Goal: Communication & Community: Answer question/provide support

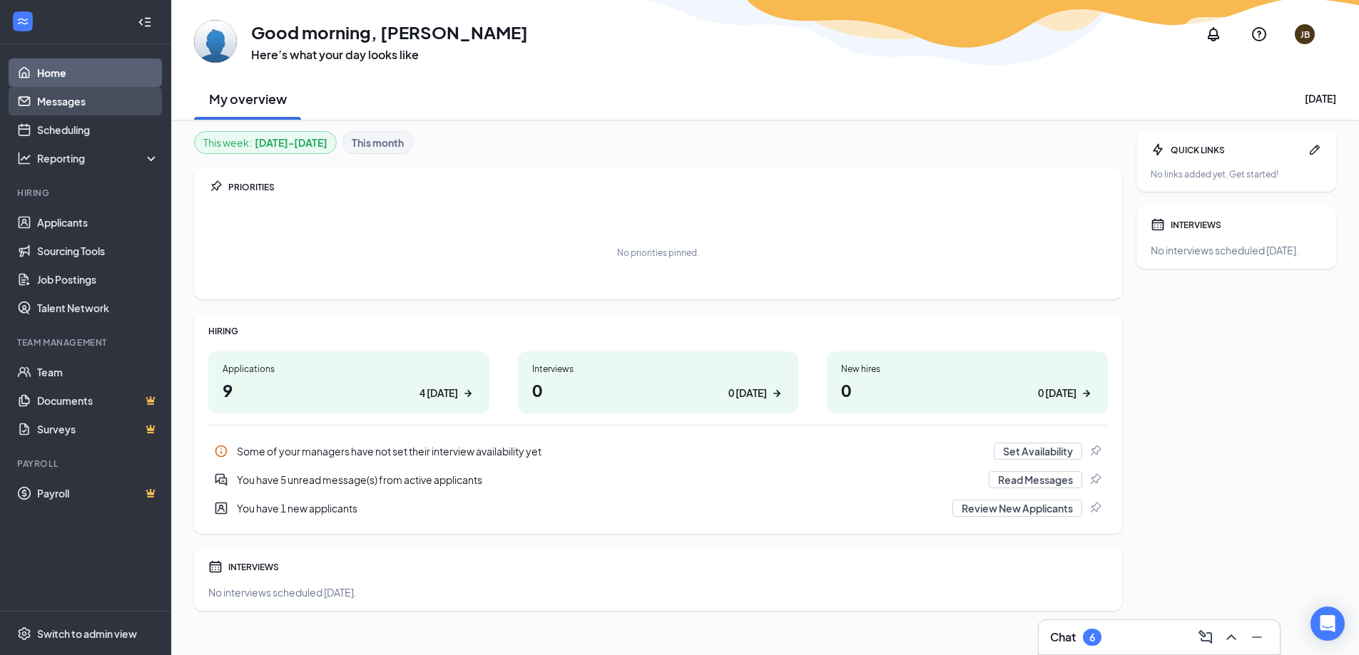
click at [135, 108] on link "Messages" at bounding box center [98, 101] width 122 height 29
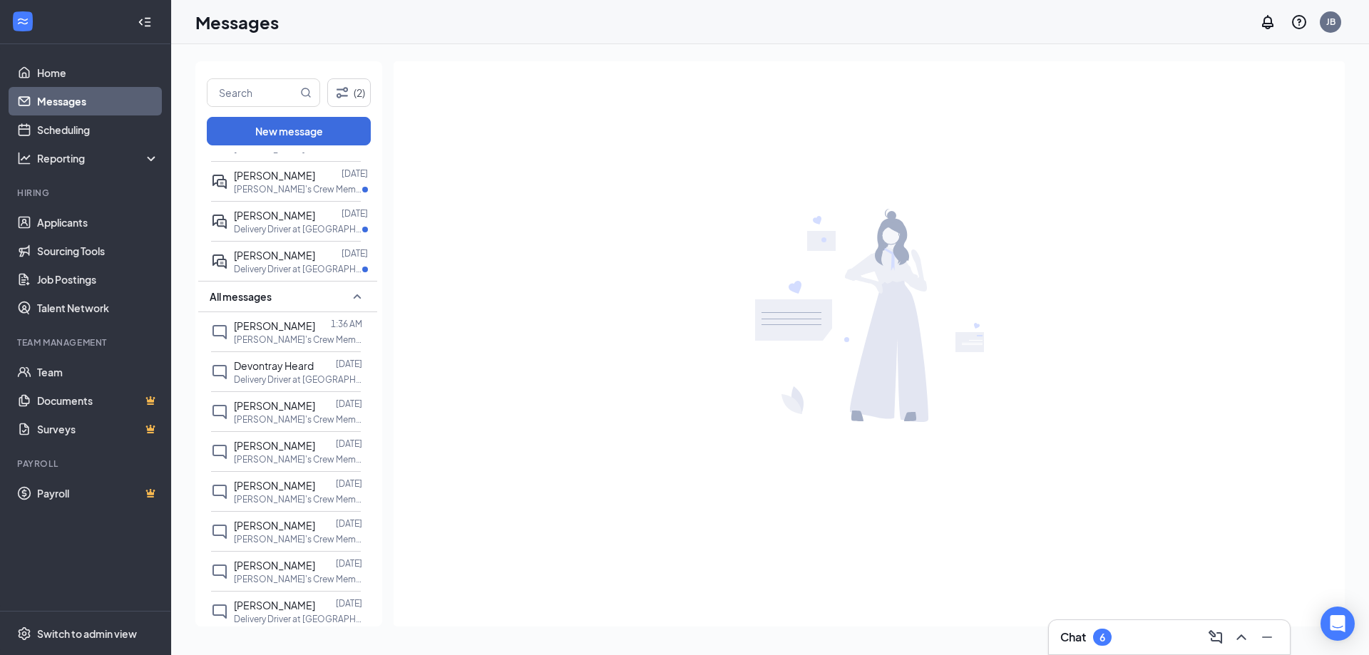
scroll to position [143, 0]
click at [274, 322] on span "[PERSON_NAME]" at bounding box center [274, 325] width 81 height 13
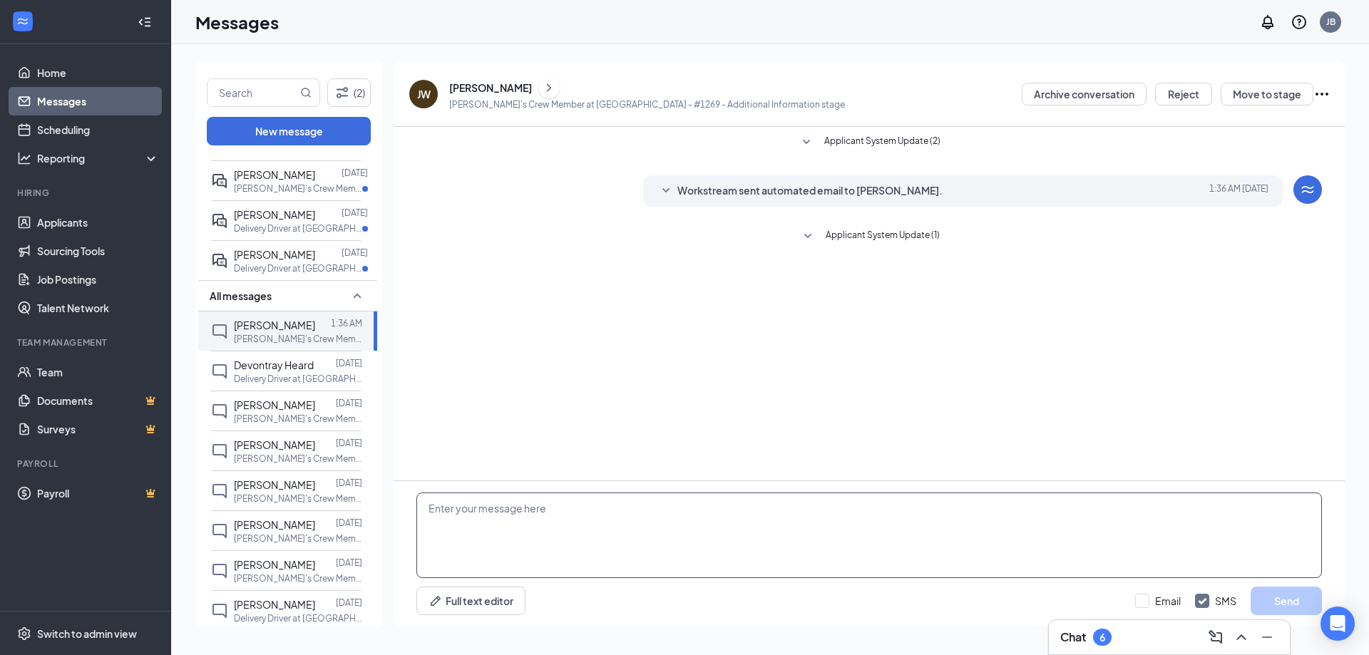
click at [599, 533] on textarea at bounding box center [870, 536] width 906 height 86
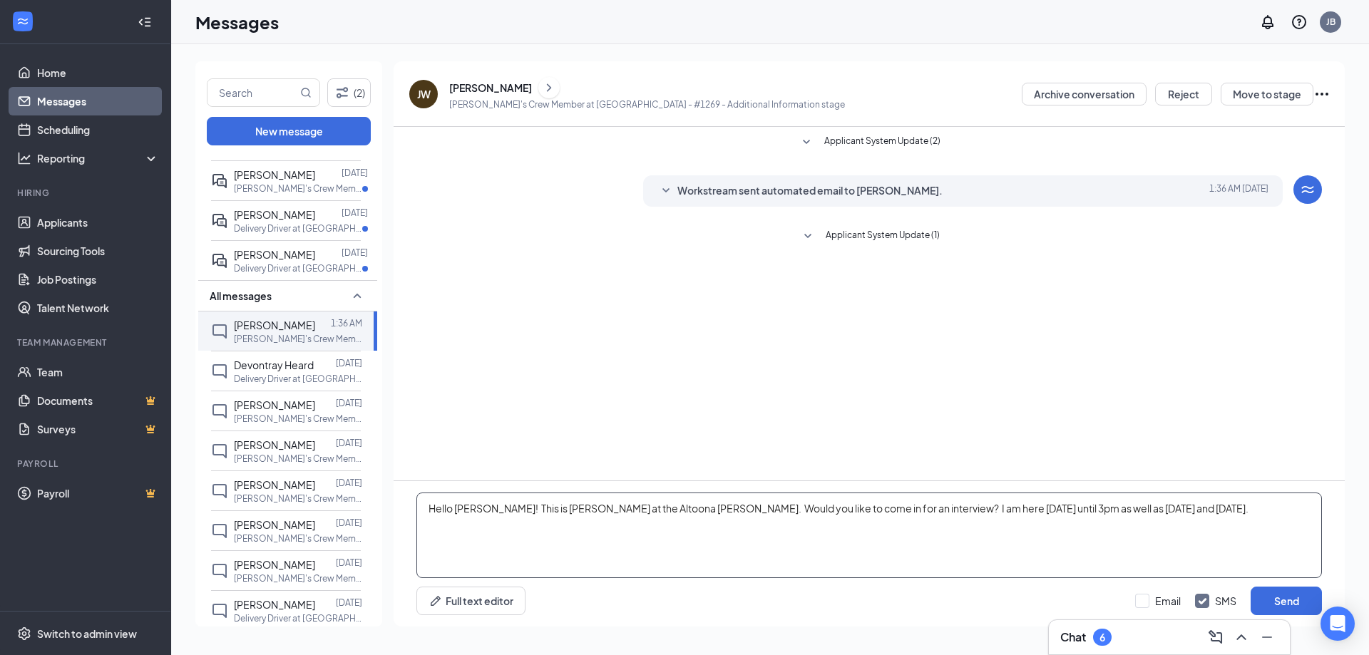
click at [1039, 509] on textarea "Hello [PERSON_NAME]! This is [PERSON_NAME] at the Altoona [PERSON_NAME]. Would …" at bounding box center [870, 536] width 906 height 86
click at [1197, 514] on textarea "Hello [PERSON_NAME]! This is [PERSON_NAME] at the Altoona [PERSON_NAME]. Would …" at bounding box center [870, 536] width 906 height 86
click at [1208, 504] on textarea "Hello [PERSON_NAME]! This is [PERSON_NAME] at the Altoona [PERSON_NAME]. Would …" at bounding box center [870, 536] width 906 height 86
drag, startPoint x: 531, startPoint y: 526, endPoint x: 432, endPoint y: 514, distance: 99.9
click at [432, 514] on textarea "Hello [PERSON_NAME]! This is [PERSON_NAME] at the Altoona [PERSON_NAME]. Would …" at bounding box center [870, 536] width 906 height 86
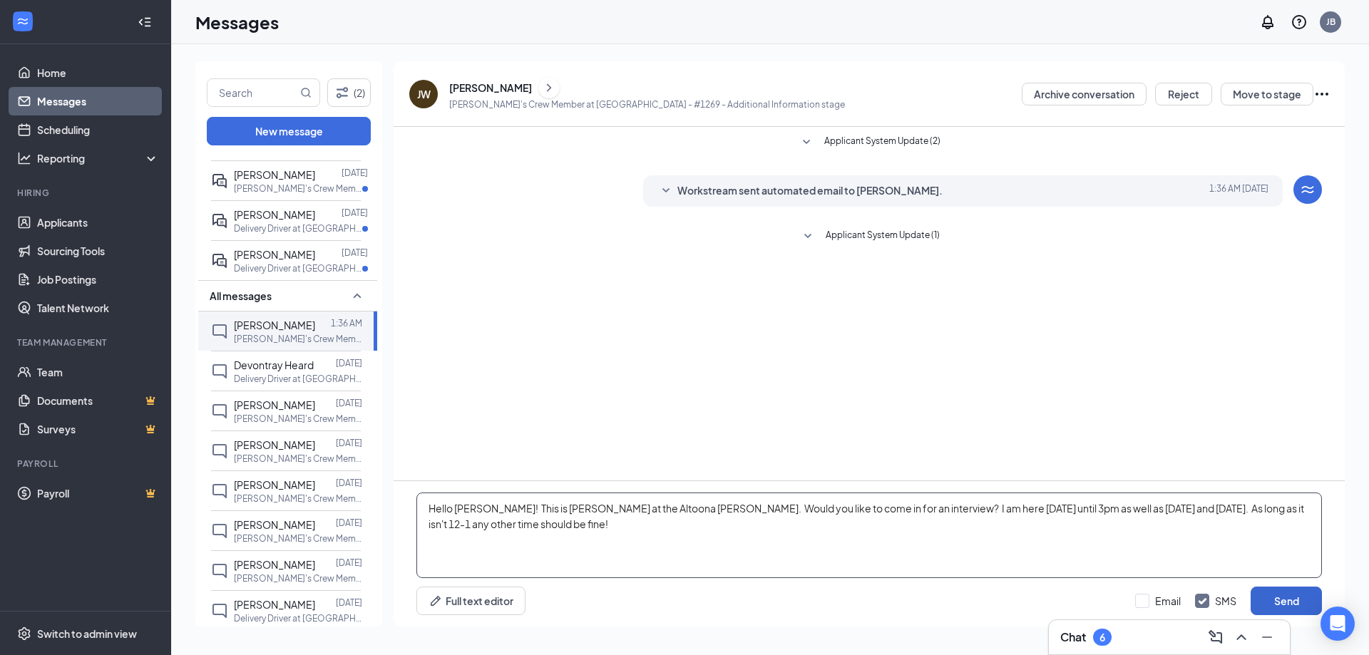
type textarea "Hello [PERSON_NAME]! This is [PERSON_NAME] at the Altoona [PERSON_NAME]. Would …"
click at [1290, 595] on button "Send" at bounding box center [1286, 601] width 71 height 29
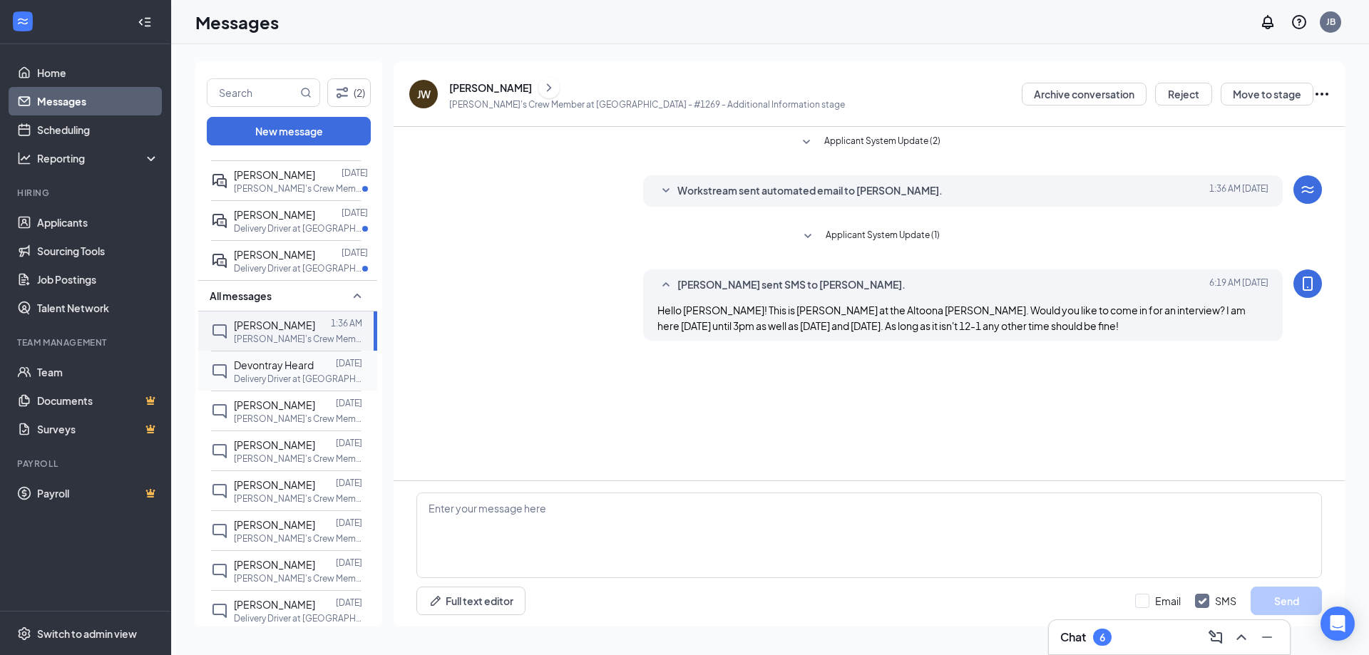
click at [282, 371] on span "Devontray Heard" at bounding box center [274, 365] width 80 height 13
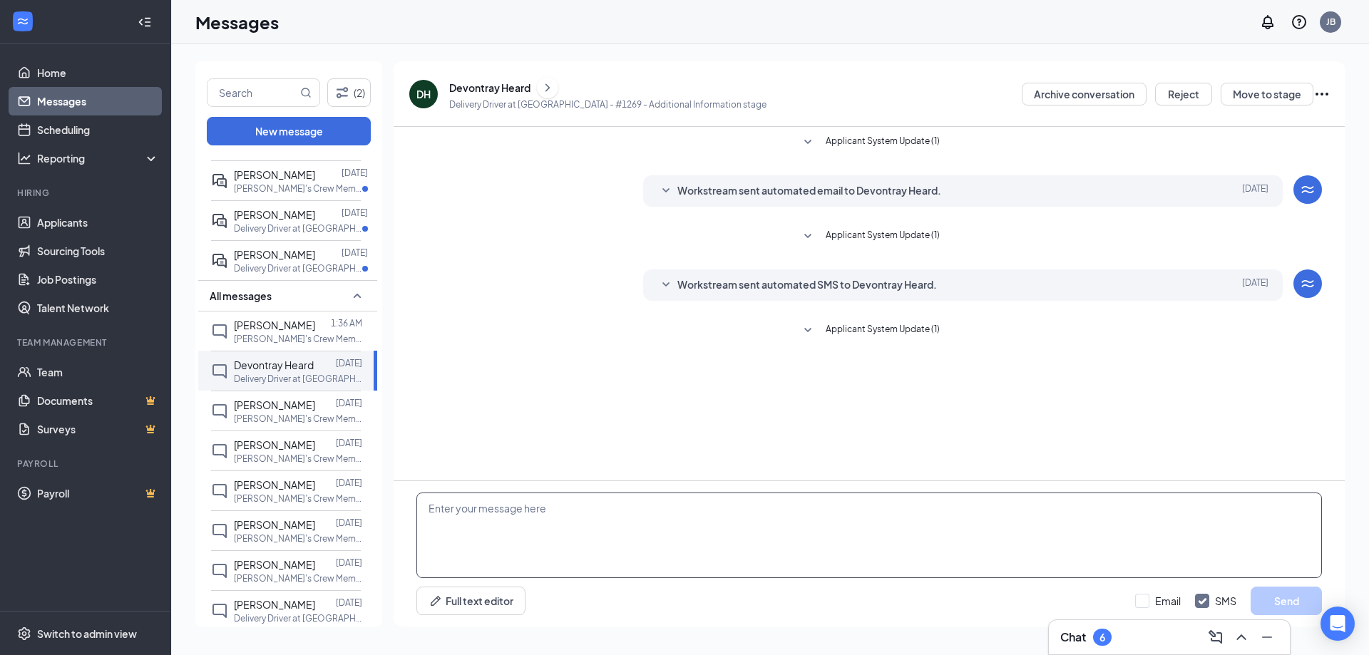
paste textarea "Hello [PERSON_NAME]! This is [PERSON_NAME] at the Altoona [PERSON_NAME]. Would …"
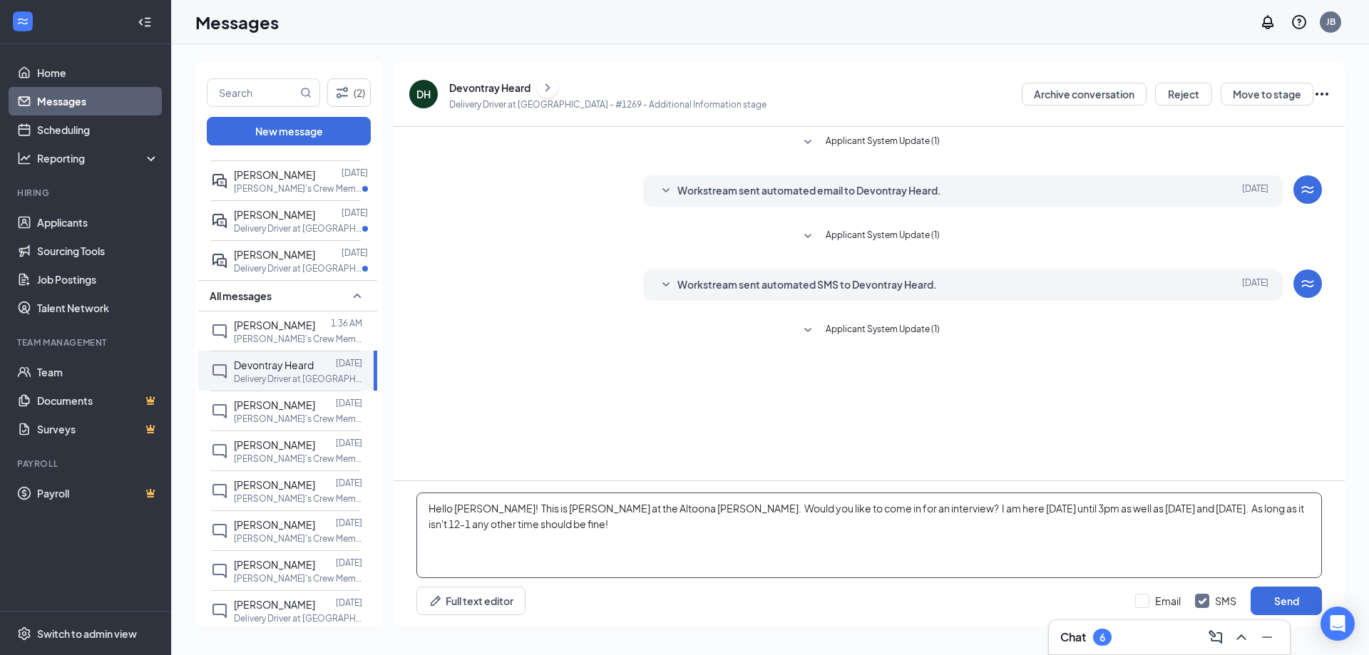
click at [479, 508] on textarea "Hello [PERSON_NAME]! This is [PERSON_NAME] at the Altoona [PERSON_NAME]. Would …" at bounding box center [870, 536] width 906 height 86
type textarea "Hello [PERSON_NAME]! This is [PERSON_NAME] at the Altoona [PERSON_NAME]. Would …"
click at [1270, 600] on button "Send" at bounding box center [1286, 601] width 71 height 29
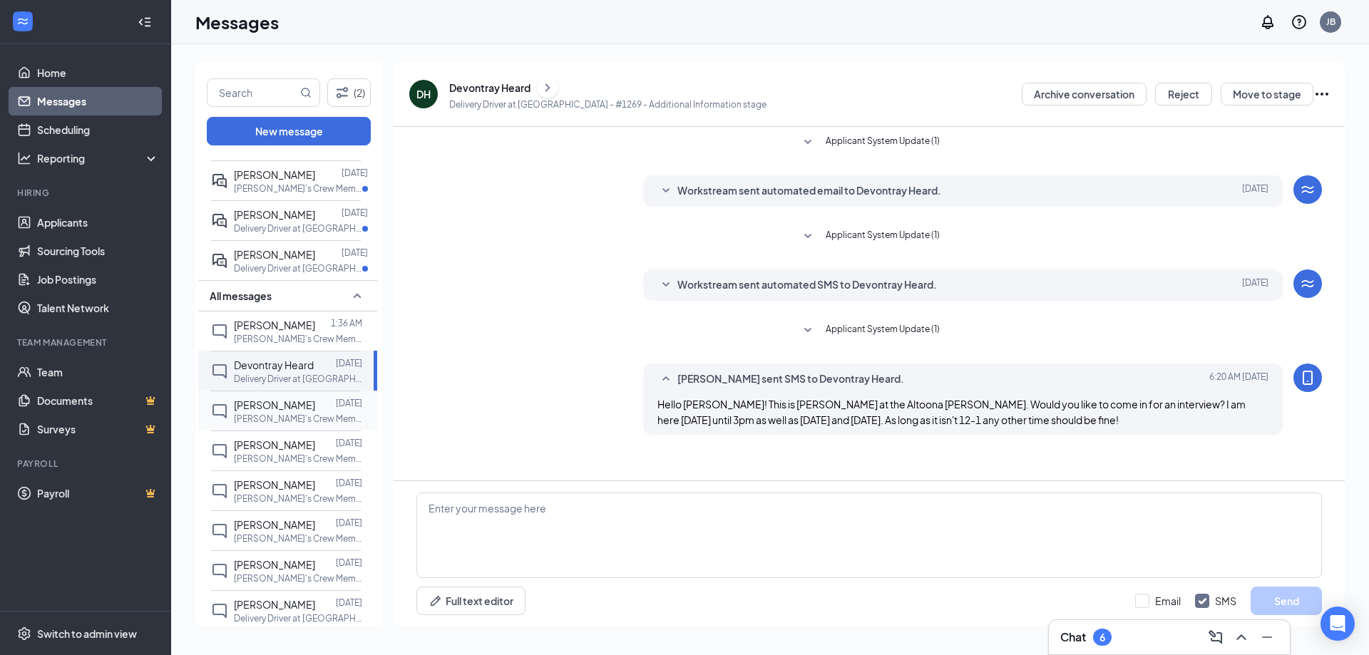
click at [261, 404] on span "[PERSON_NAME]" at bounding box center [274, 405] width 81 height 13
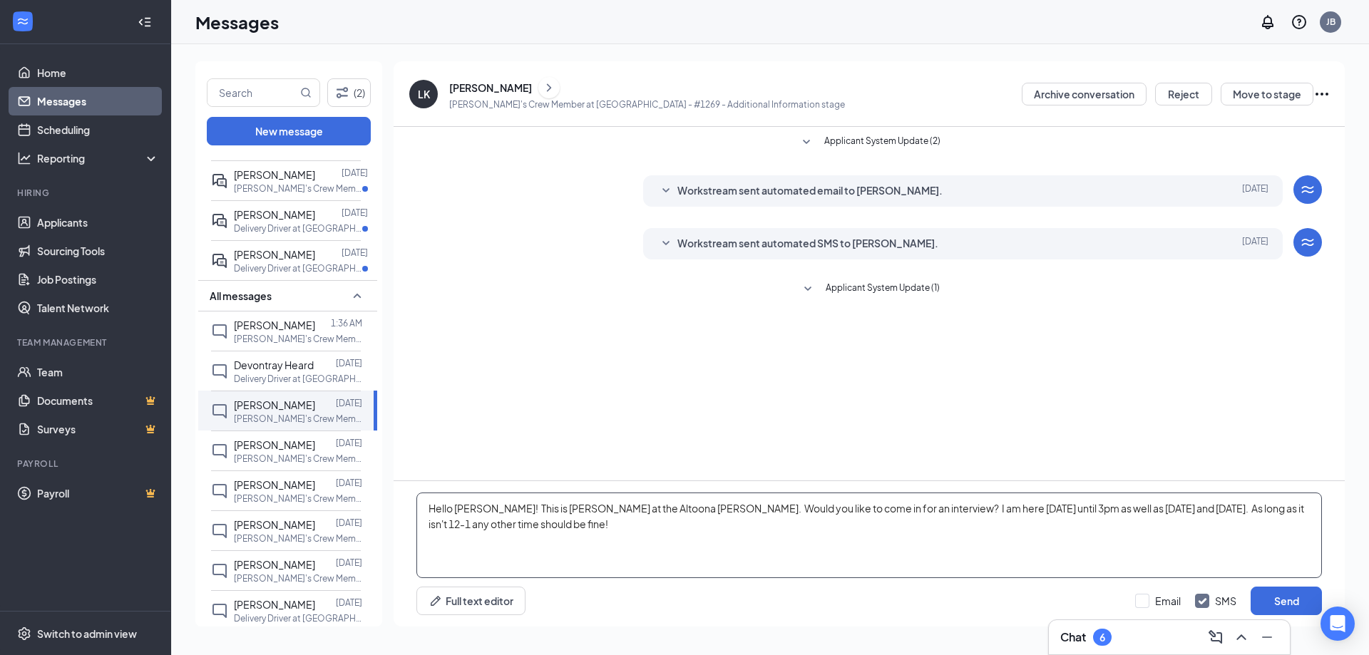
click at [479, 508] on textarea "Hello [PERSON_NAME]! This is [PERSON_NAME] at the Altoona [PERSON_NAME]. Would …" at bounding box center [870, 536] width 906 height 86
type textarea "Hello [PERSON_NAME]! This is [PERSON_NAME] at the Altoona [PERSON_NAME]. Would …"
click at [1285, 603] on button "Send" at bounding box center [1286, 601] width 71 height 29
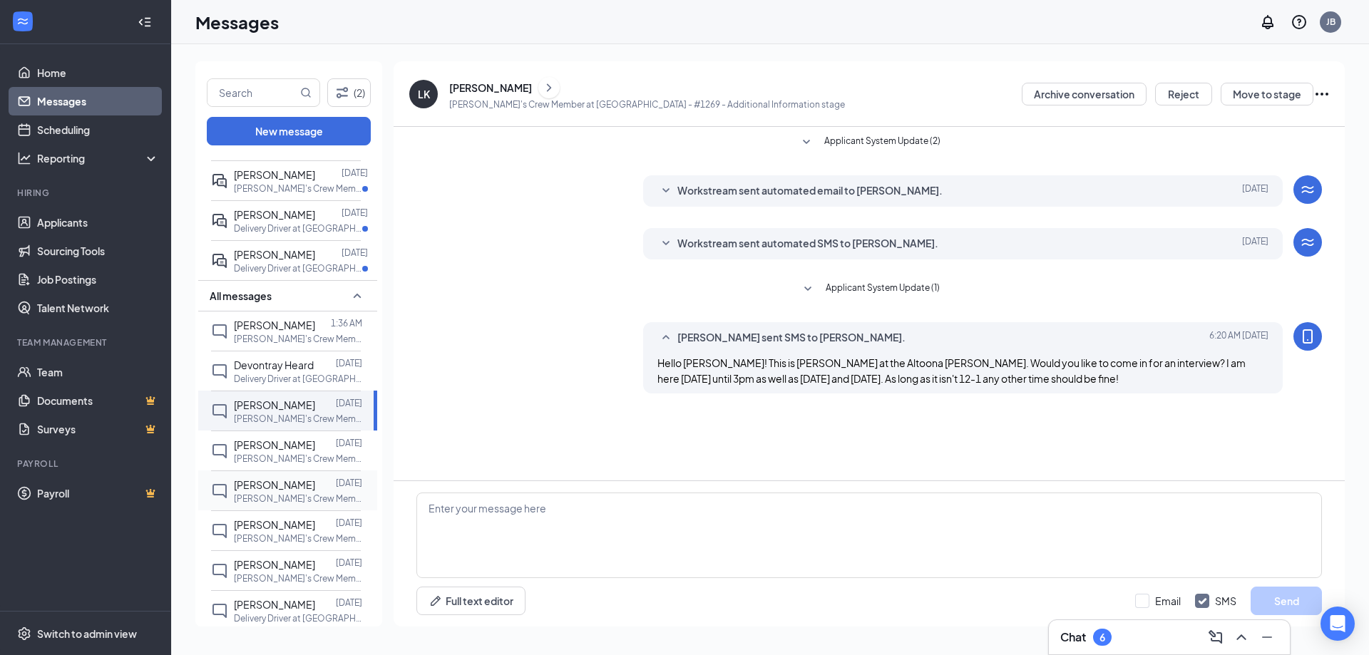
click at [265, 491] on div "[PERSON_NAME]" at bounding box center [274, 485] width 81 height 16
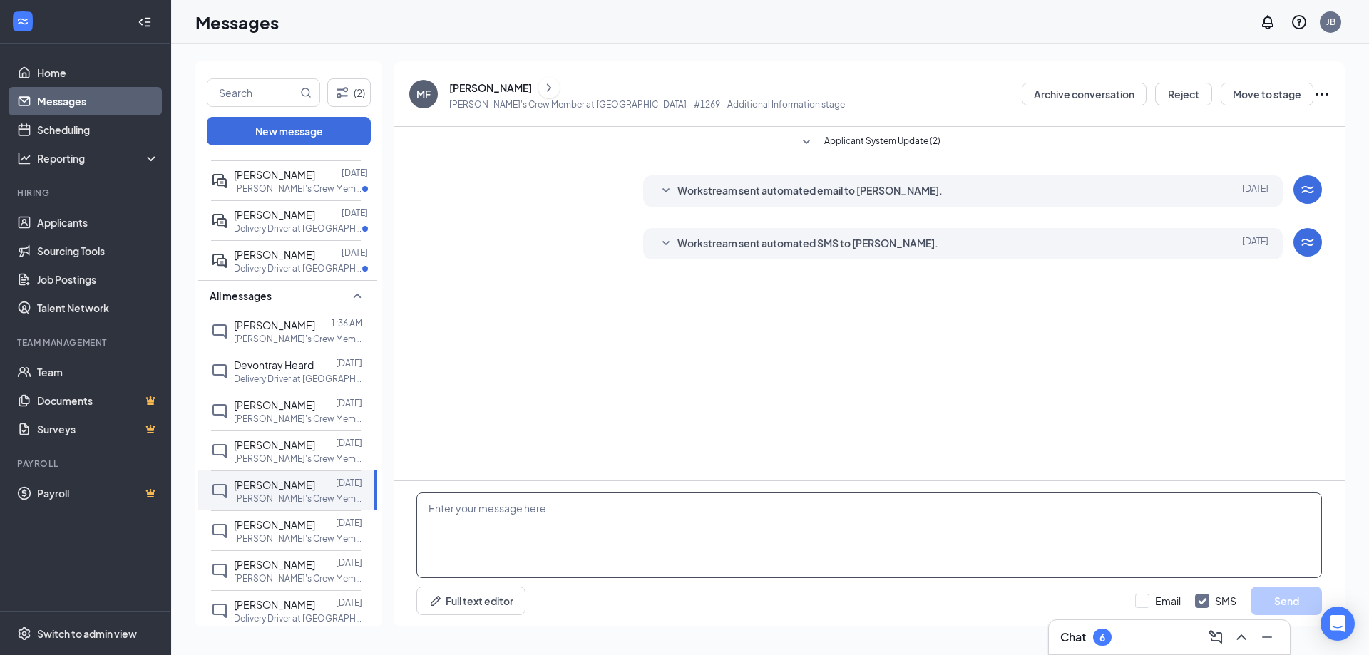
click at [509, 524] on textarea at bounding box center [870, 536] width 906 height 86
paste textarea "Hello [PERSON_NAME]! This is [PERSON_NAME] at the Altoona [PERSON_NAME]. Would …"
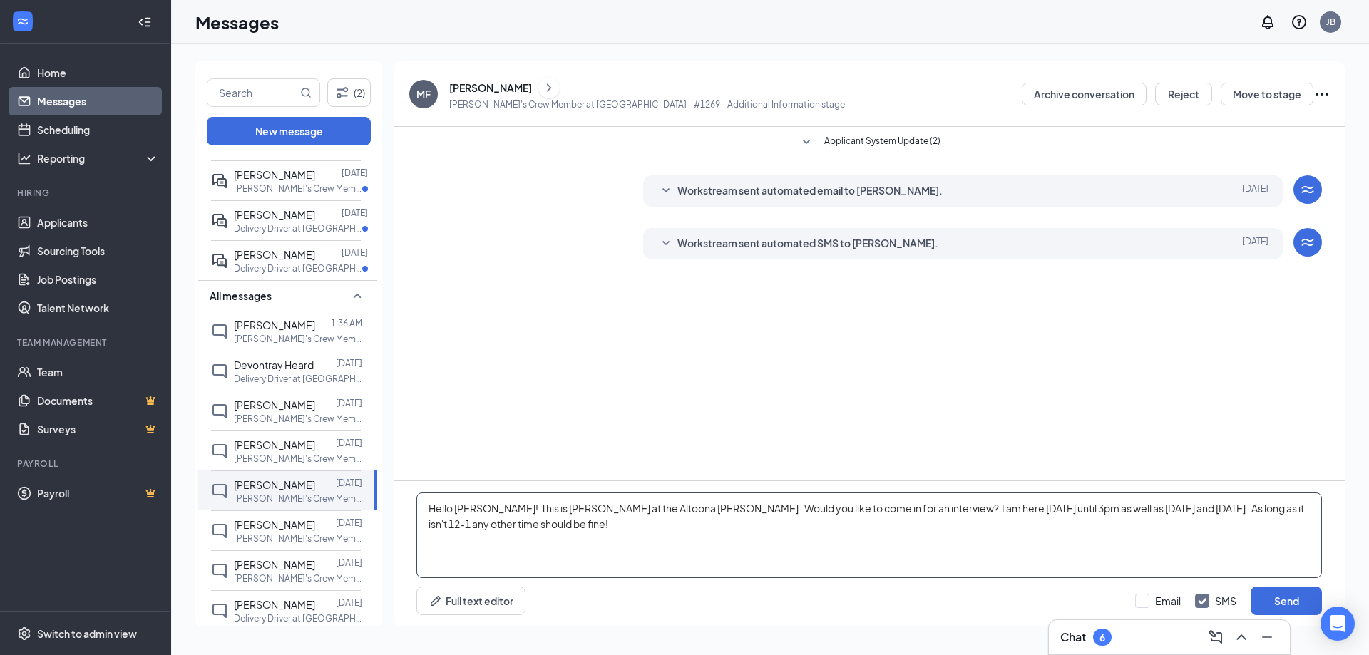
click at [480, 511] on textarea "Hello [PERSON_NAME]! This is [PERSON_NAME] at the Altoona [PERSON_NAME]. Would …" at bounding box center [870, 536] width 906 height 86
type textarea "Hello [PERSON_NAME]! This is [PERSON_NAME] at the Altoona [PERSON_NAME]. Would …"
click at [1282, 599] on button "Send" at bounding box center [1286, 601] width 71 height 29
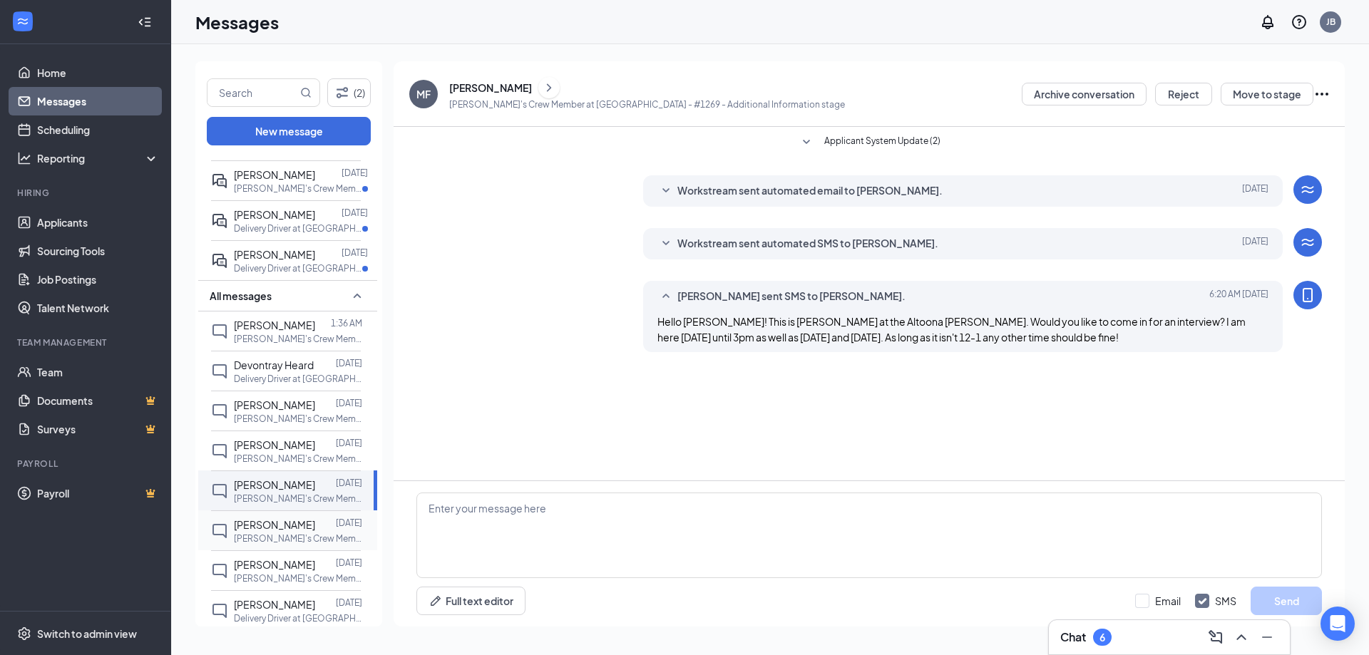
click at [263, 529] on span "[PERSON_NAME]" at bounding box center [274, 525] width 81 height 13
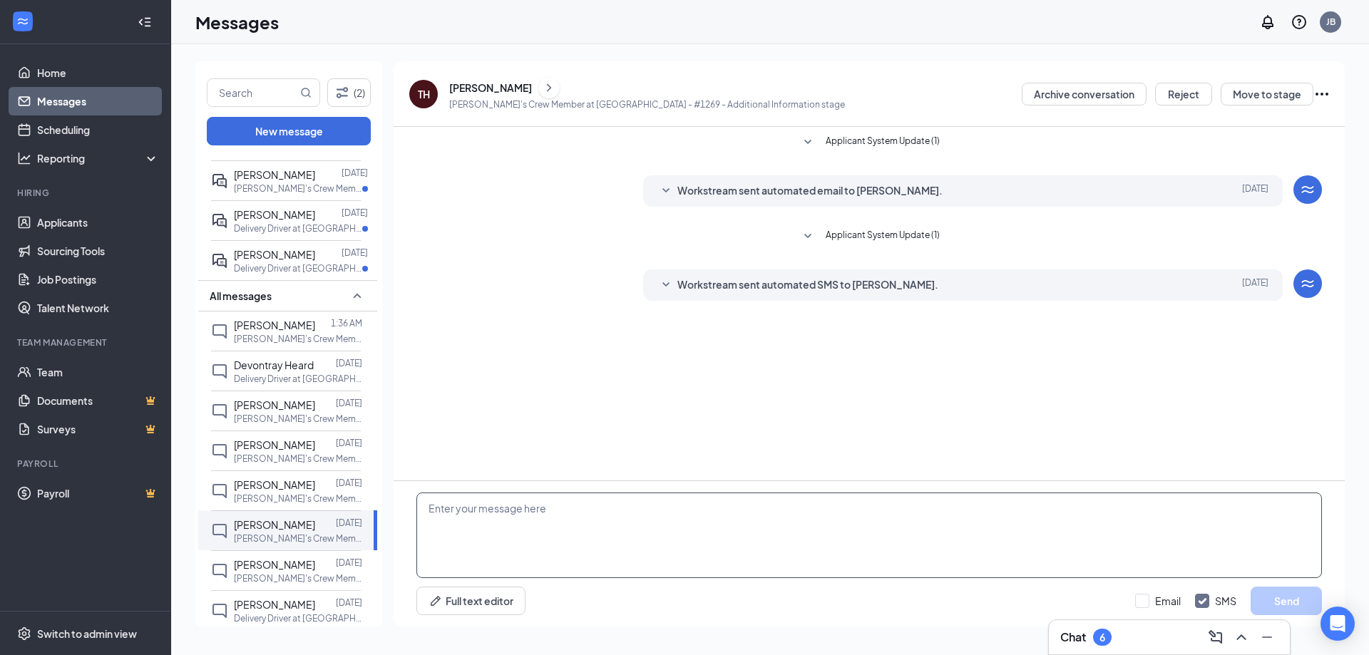
click at [607, 544] on textarea at bounding box center [870, 536] width 906 height 86
paste textarea "Hello [PERSON_NAME]! This is [PERSON_NAME] at the Altoona [PERSON_NAME]. Would …"
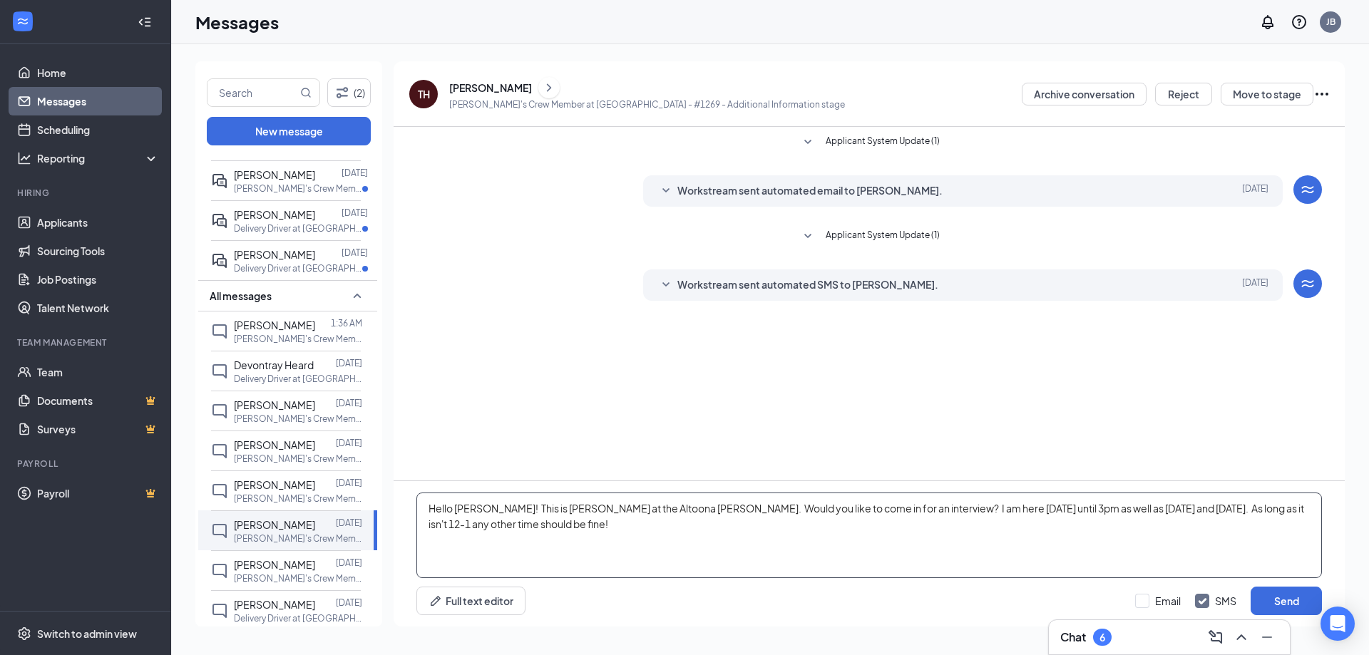
drag, startPoint x: 481, startPoint y: 504, endPoint x: 511, endPoint y: 564, distance: 67.3
click at [482, 505] on textarea "Hello [PERSON_NAME]! This is [PERSON_NAME] at the Altoona [PERSON_NAME]. Would …" at bounding box center [870, 536] width 906 height 86
type textarea "Hello [PERSON_NAME]! This is [PERSON_NAME] at the Altoona [PERSON_NAME]. Would …"
click at [1272, 596] on button "Send" at bounding box center [1286, 601] width 71 height 29
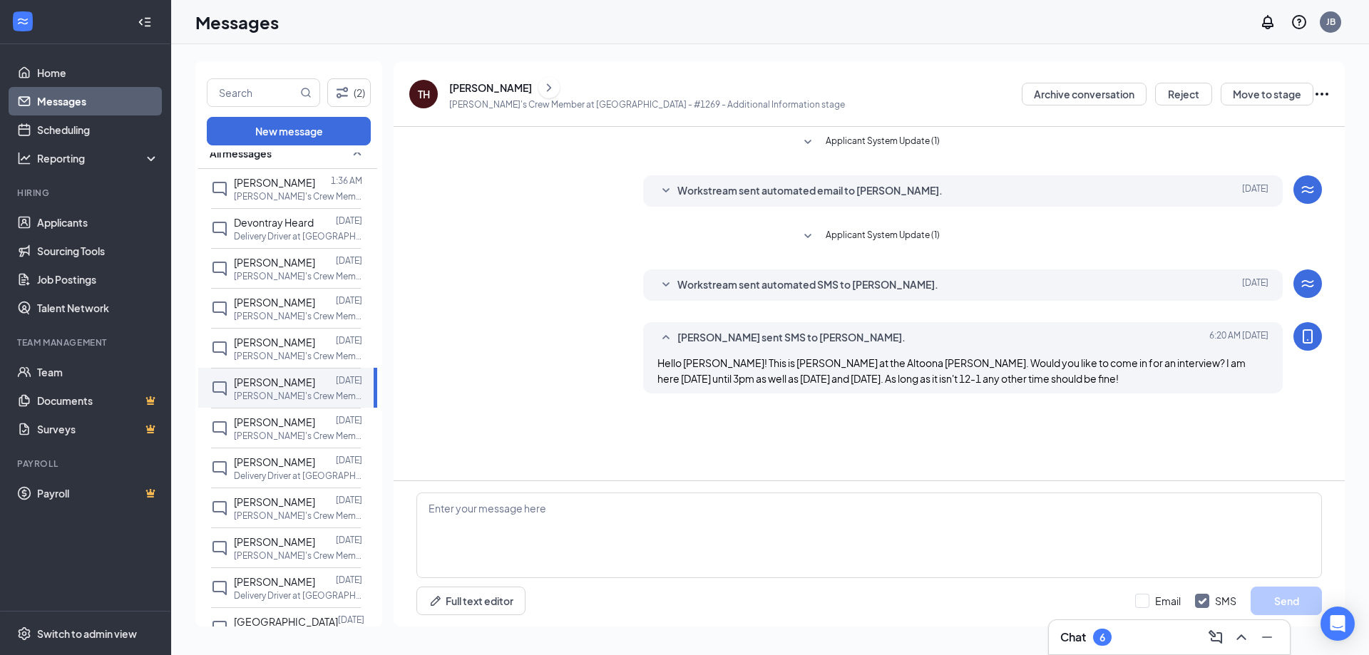
scroll to position [357, 0]
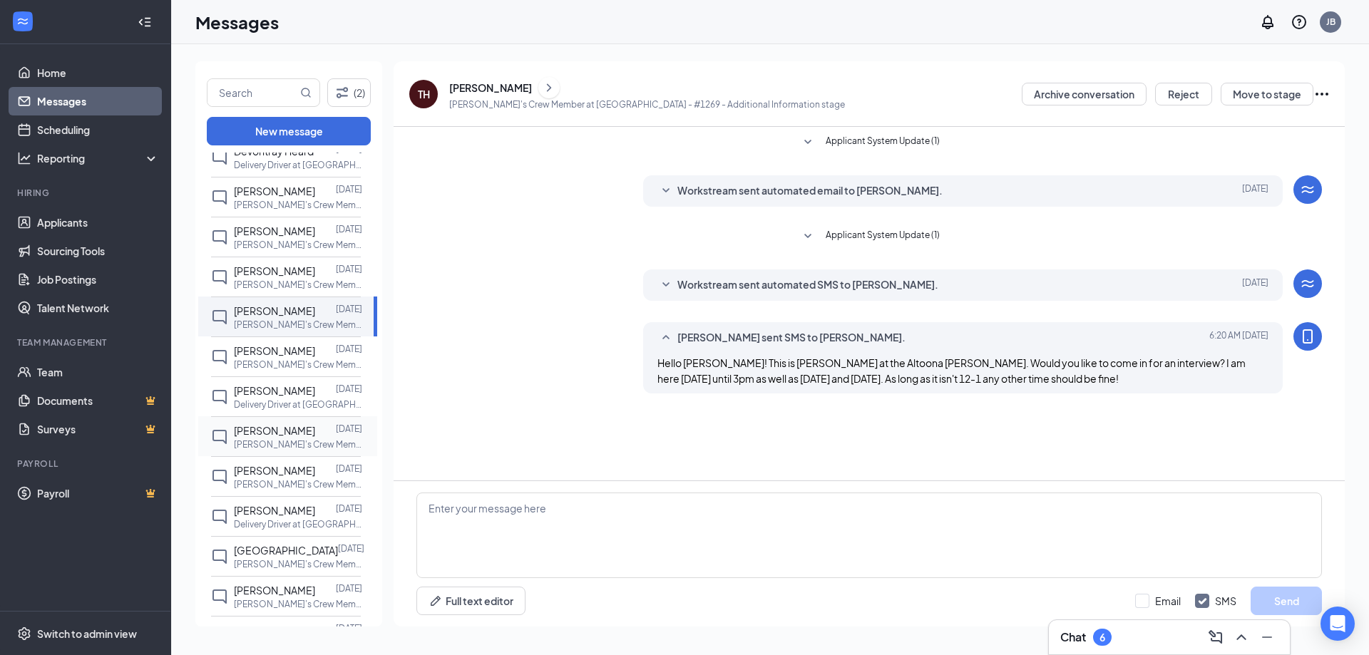
click at [292, 445] on p "[PERSON_NAME]'s Crew Member at [GEOGRAPHIC_DATA] - #1269" at bounding box center [298, 445] width 128 height 12
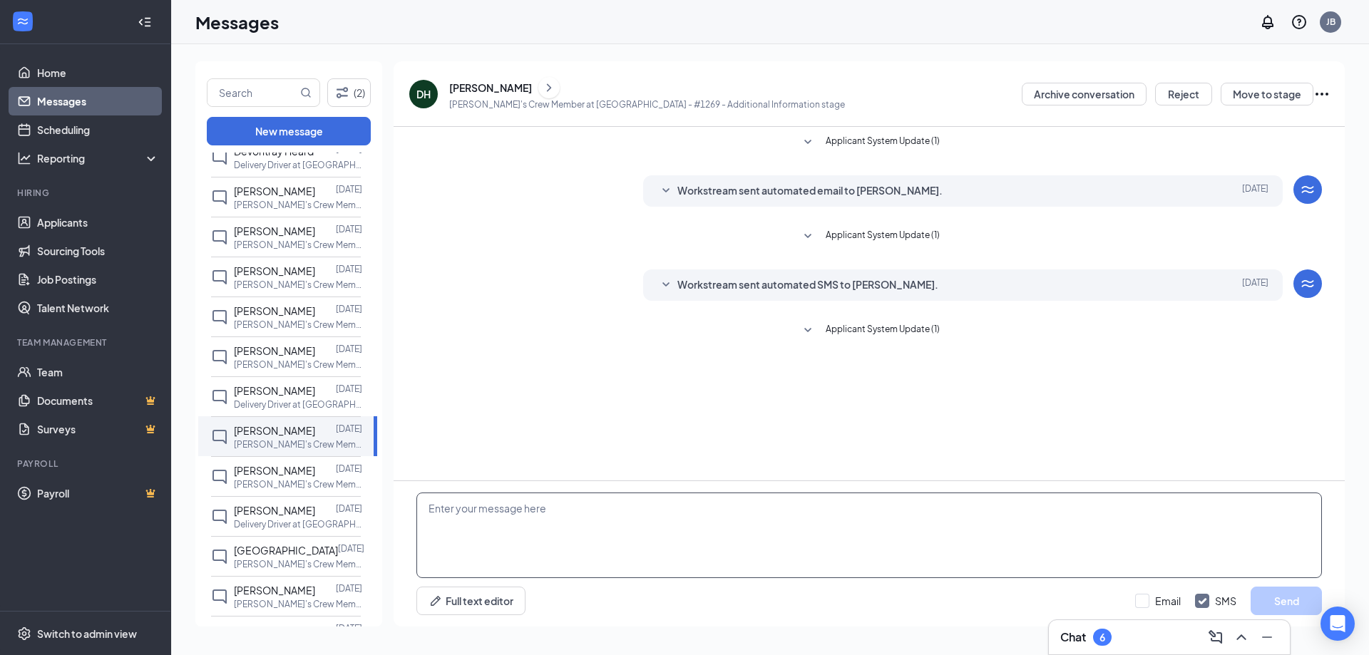
click at [449, 533] on textarea at bounding box center [870, 536] width 906 height 86
paste textarea "Hello [PERSON_NAME]! This is [PERSON_NAME] at the Altoona [PERSON_NAME]. Would …"
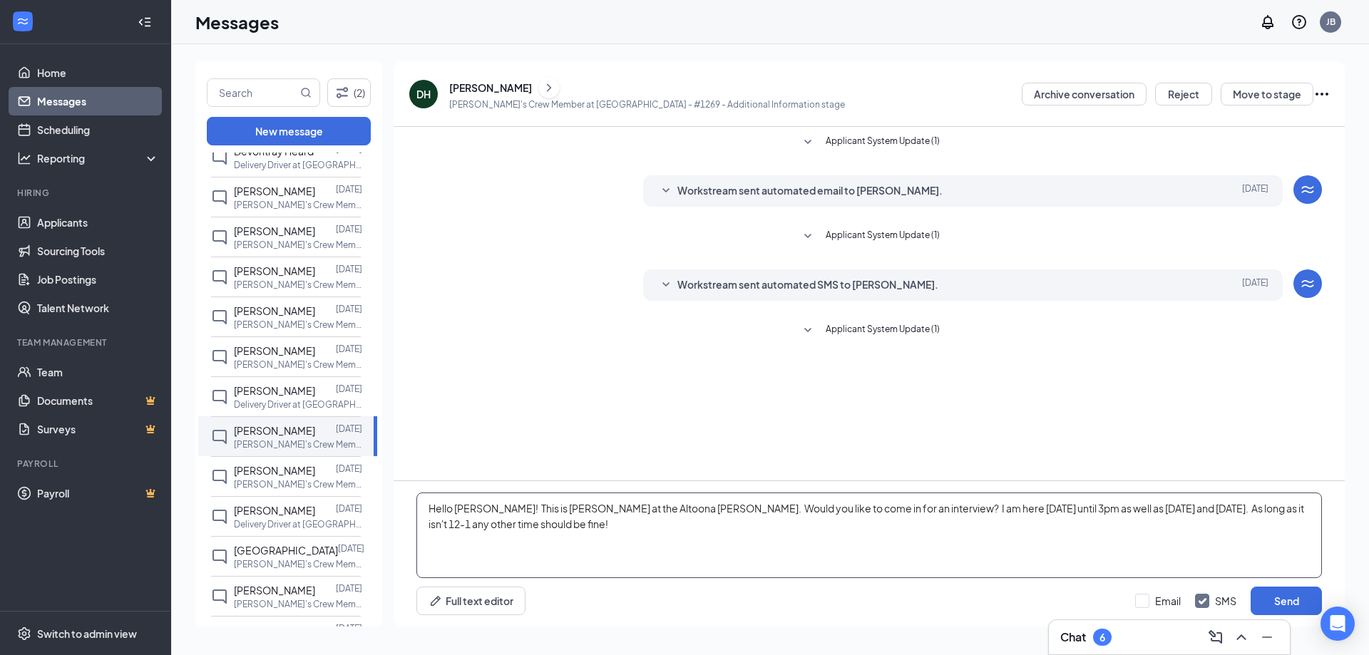
click at [478, 512] on textarea "Hello [PERSON_NAME]! This is [PERSON_NAME] at the Altoona [PERSON_NAME]. Would …" at bounding box center [870, 536] width 906 height 86
type textarea "Hello [PERSON_NAME]! This is [PERSON_NAME] at the Altoona [PERSON_NAME]. Would …"
click at [1288, 607] on button "Send" at bounding box center [1286, 601] width 71 height 29
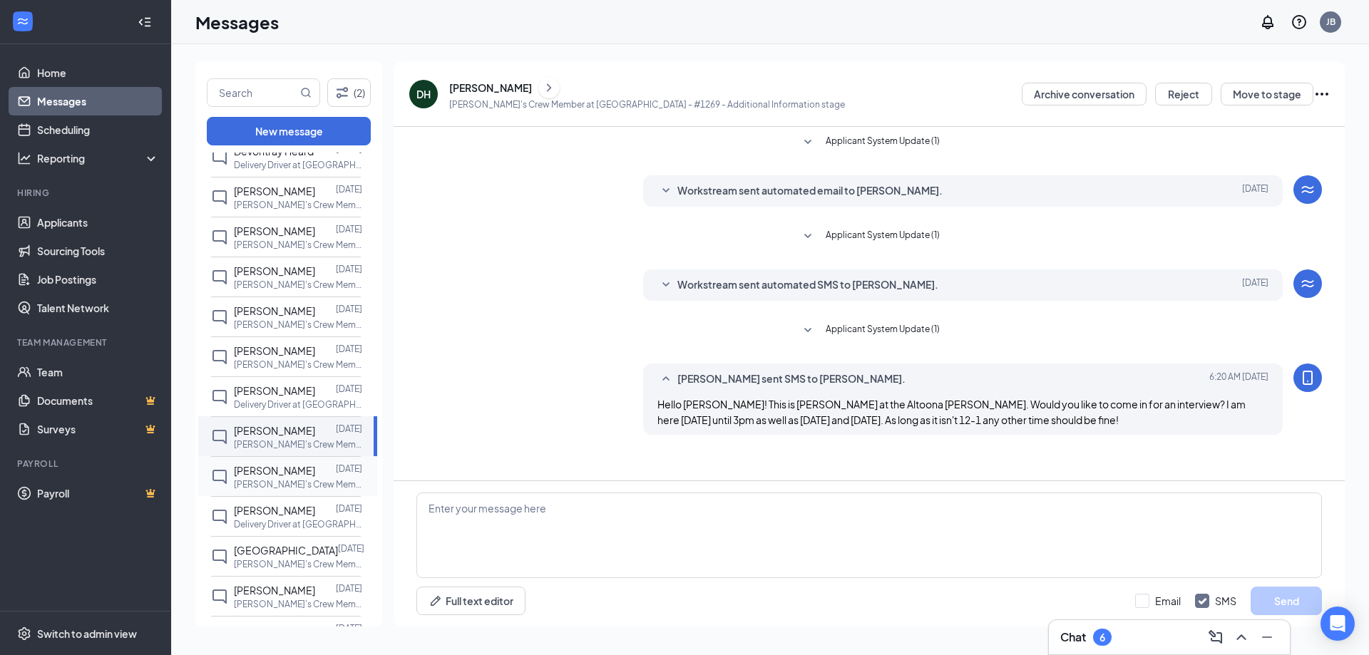
click at [263, 479] on p "[PERSON_NAME]'s Crew Member at [GEOGRAPHIC_DATA] - #1269" at bounding box center [298, 485] width 128 height 12
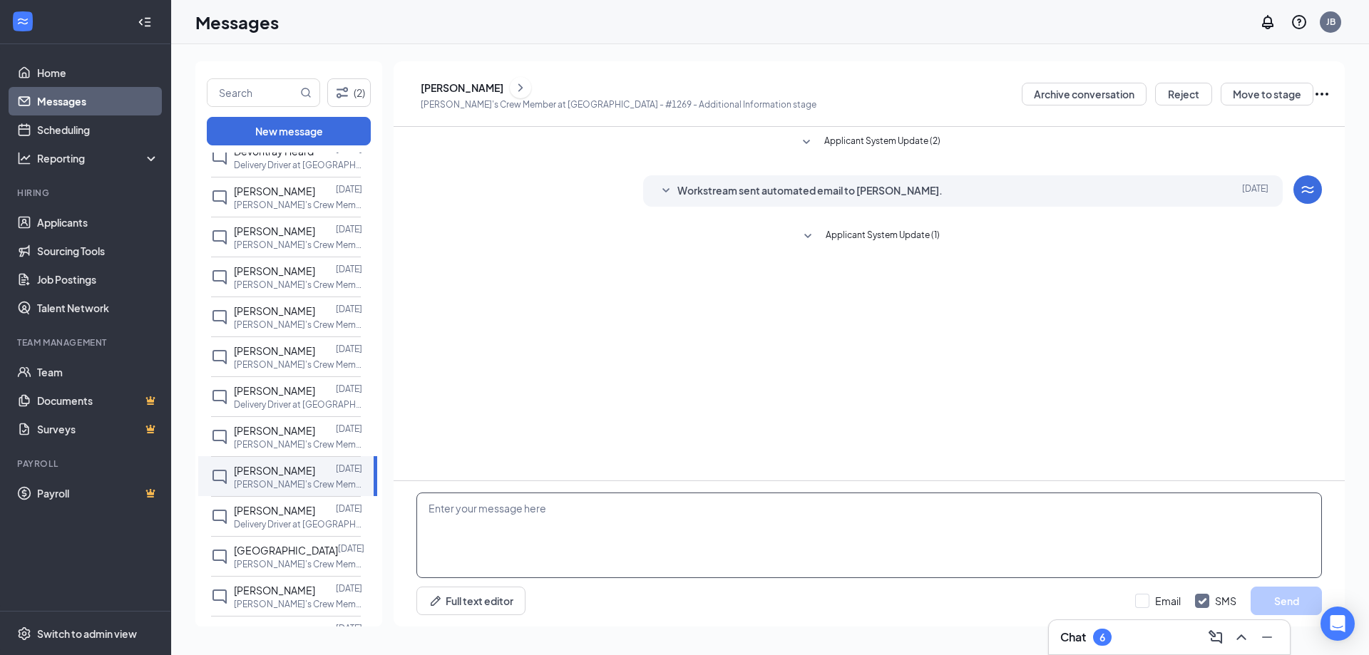
click at [532, 531] on textarea at bounding box center [870, 536] width 906 height 86
paste textarea "Hello [PERSON_NAME]! This is [PERSON_NAME] at the Altoona [PERSON_NAME]. Would …"
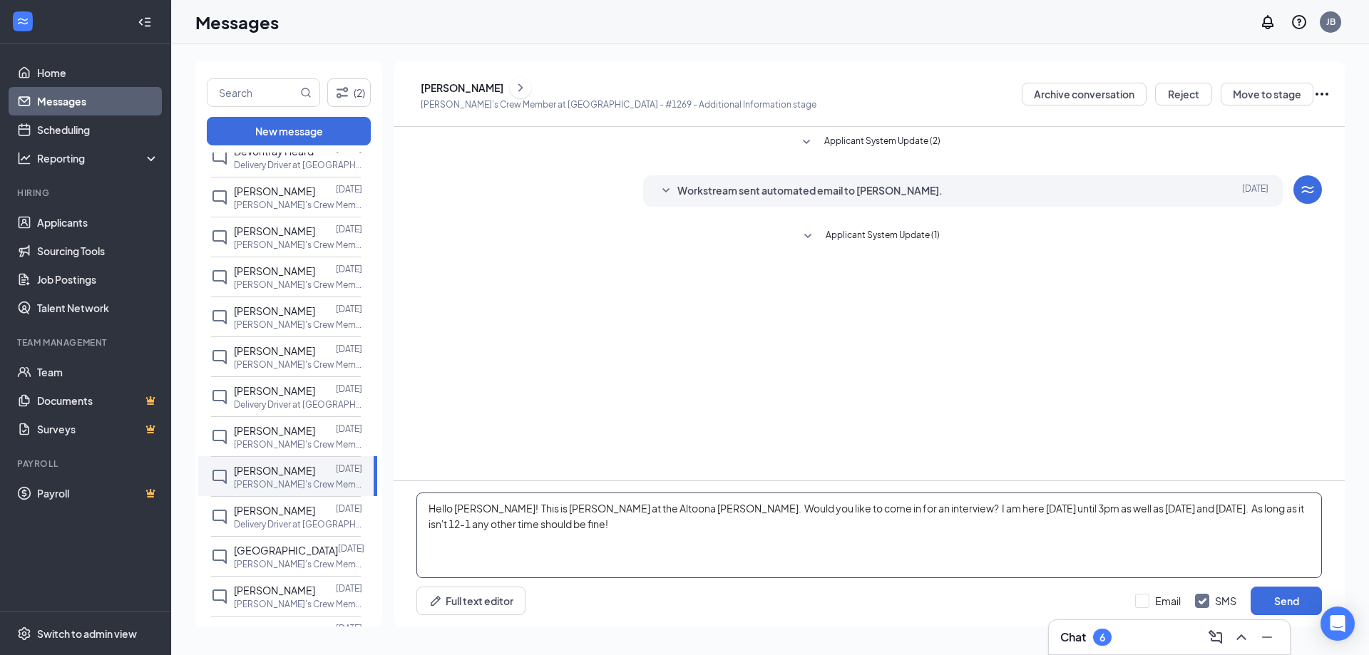
click at [479, 510] on textarea "Hello [PERSON_NAME]! This is [PERSON_NAME] at the Altoona [PERSON_NAME]. Would …" at bounding box center [870, 536] width 906 height 86
type textarea "Hello [PERSON_NAME]! This is [PERSON_NAME] at the Altoona [PERSON_NAME]. Would …"
click at [1291, 598] on button "Send" at bounding box center [1286, 601] width 71 height 29
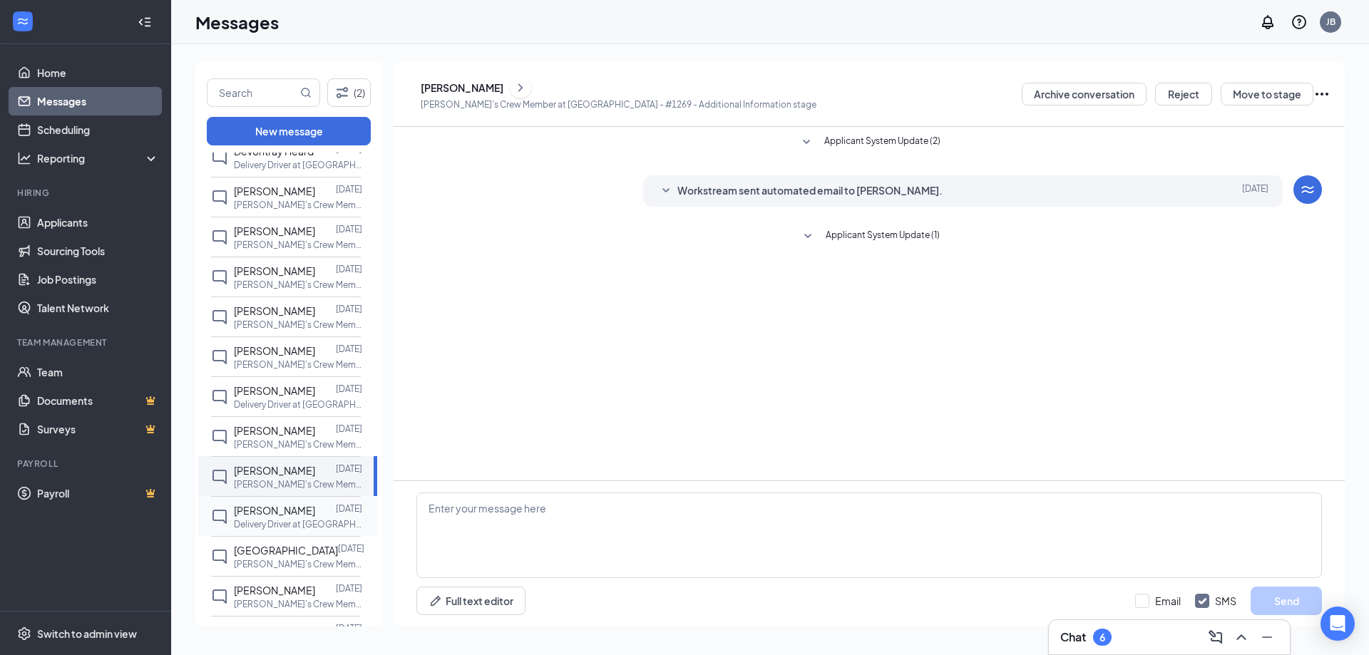
click at [282, 517] on div "[PERSON_NAME]" at bounding box center [274, 511] width 81 height 16
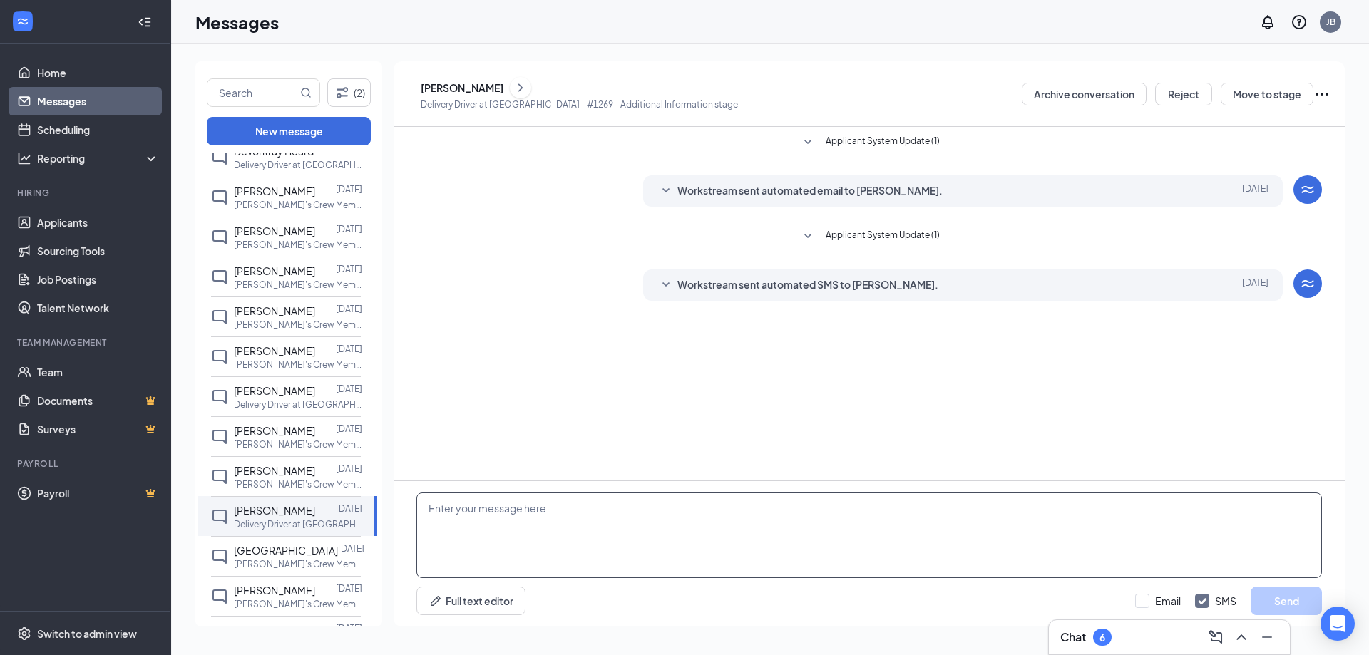
paste textarea "Hello [PERSON_NAME]! This is [PERSON_NAME] at the Altoona [PERSON_NAME]. Would …"
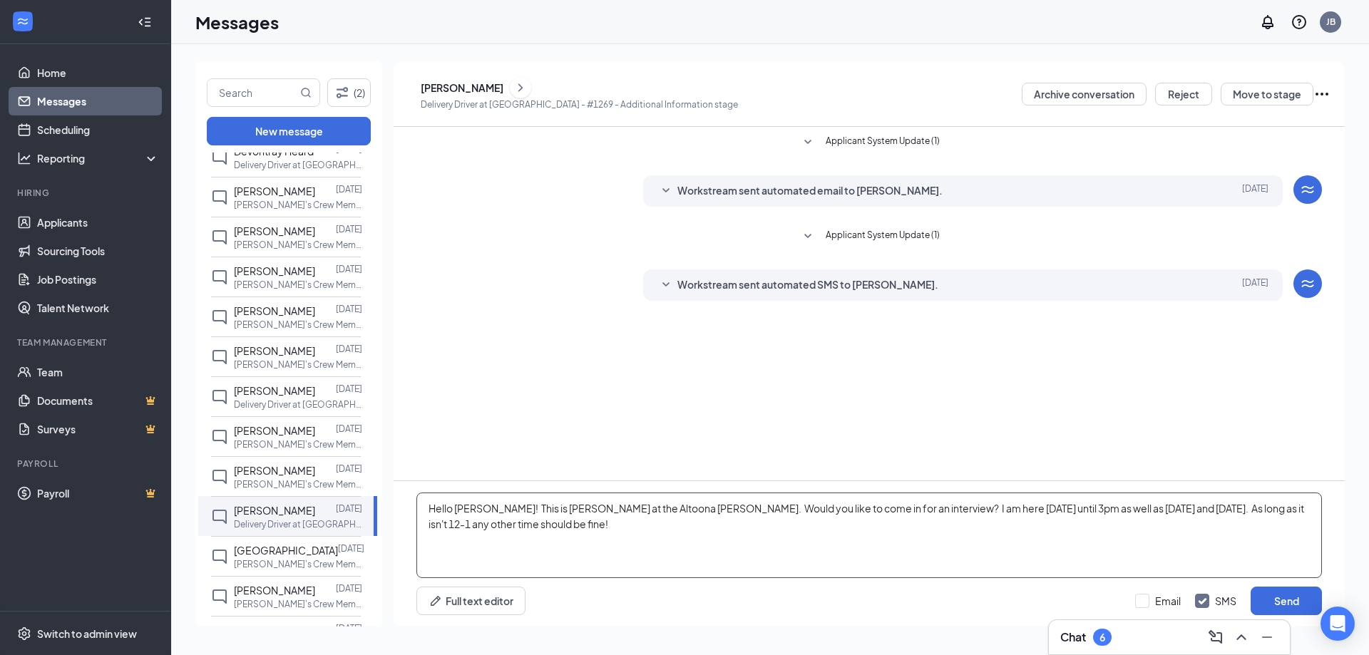
click at [479, 505] on textarea "Hello [PERSON_NAME]! This is [PERSON_NAME] at the Altoona [PERSON_NAME]. Would …" at bounding box center [870, 536] width 906 height 86
type textarea "Hello [PERSON_NAME]! This is [PERSON_NAME] at the Altoona [PERSON_NAME]. Would …"
click at [1284, 608] on button "Send" at bounding box center [1286, 601] width 71 height 29
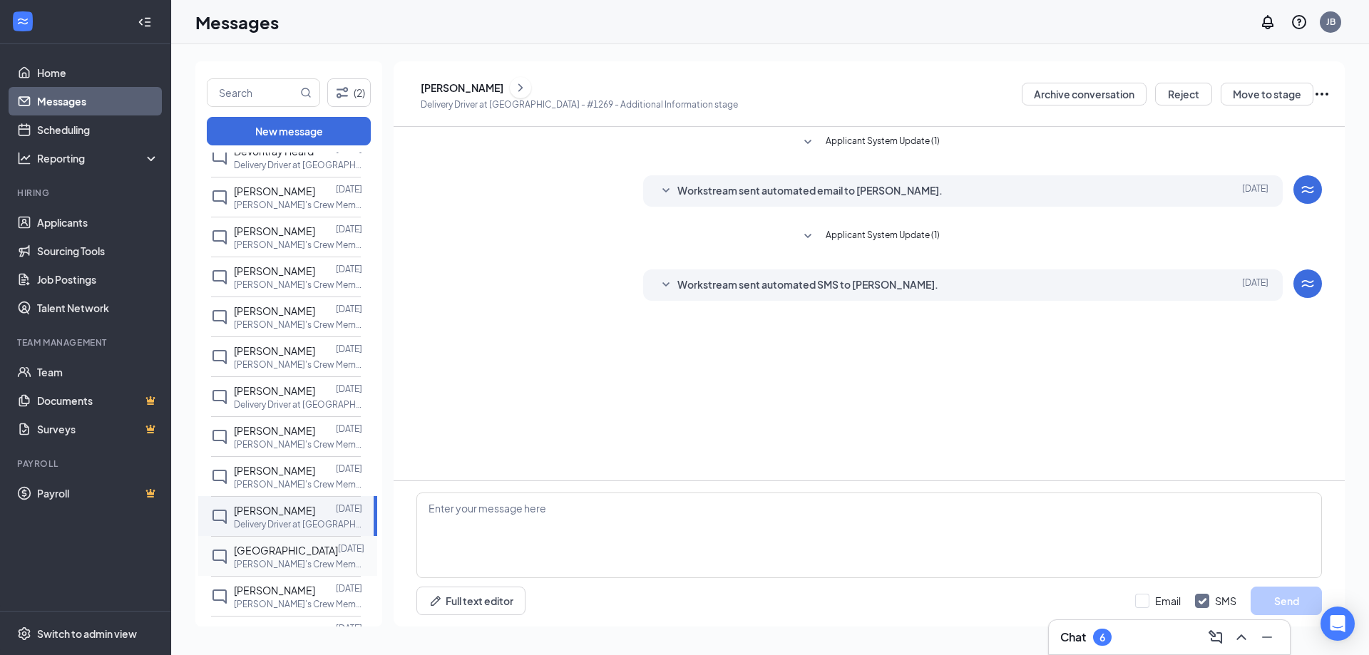
click at [261, 549] on span "[GEOGRAPHIC_DATA]" at bounding box center [286, 550] width 104 height 13
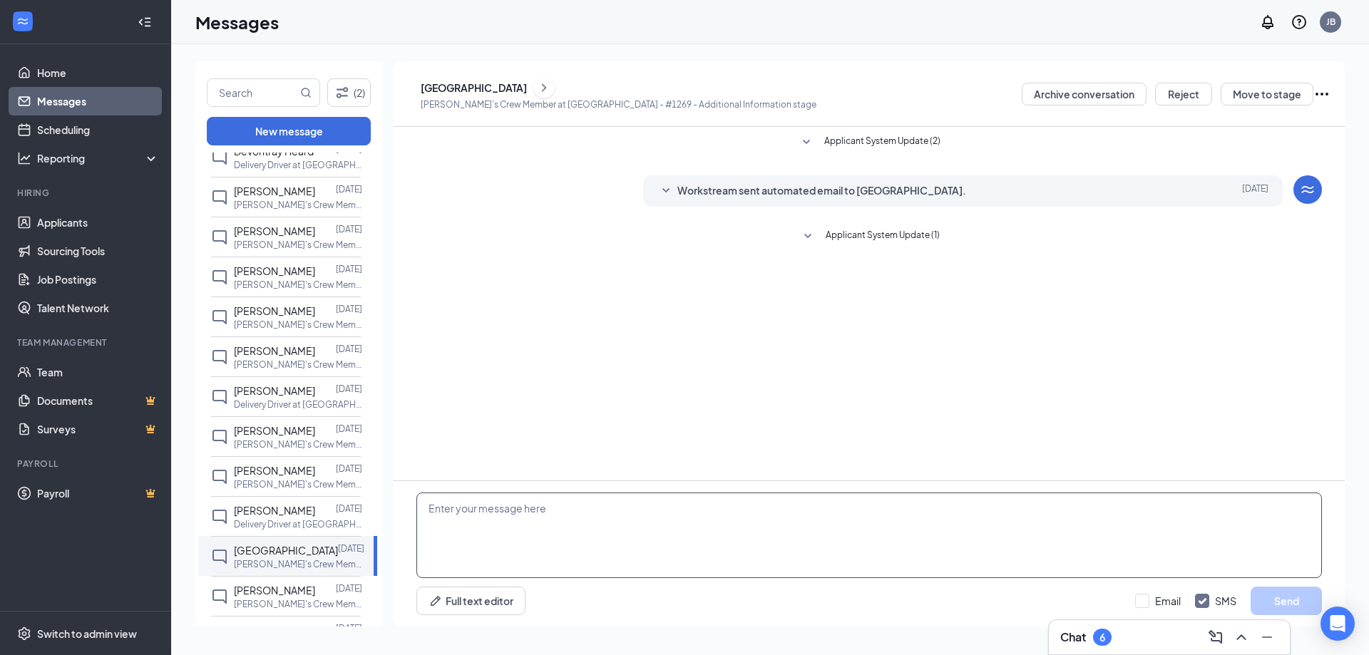
drag, startPoint x: 488, startPoint y: 520, endPoint x: 475, endPoint y: 516, distance: 13.3
click at [475, 516] on textarea at bounding box center [870, 536] width 906 height 86
paste textarea "Hello [PERSON_NAME]! This is [PERSON_NAME] at the Altoona [PERSON_NAME]. Would …"
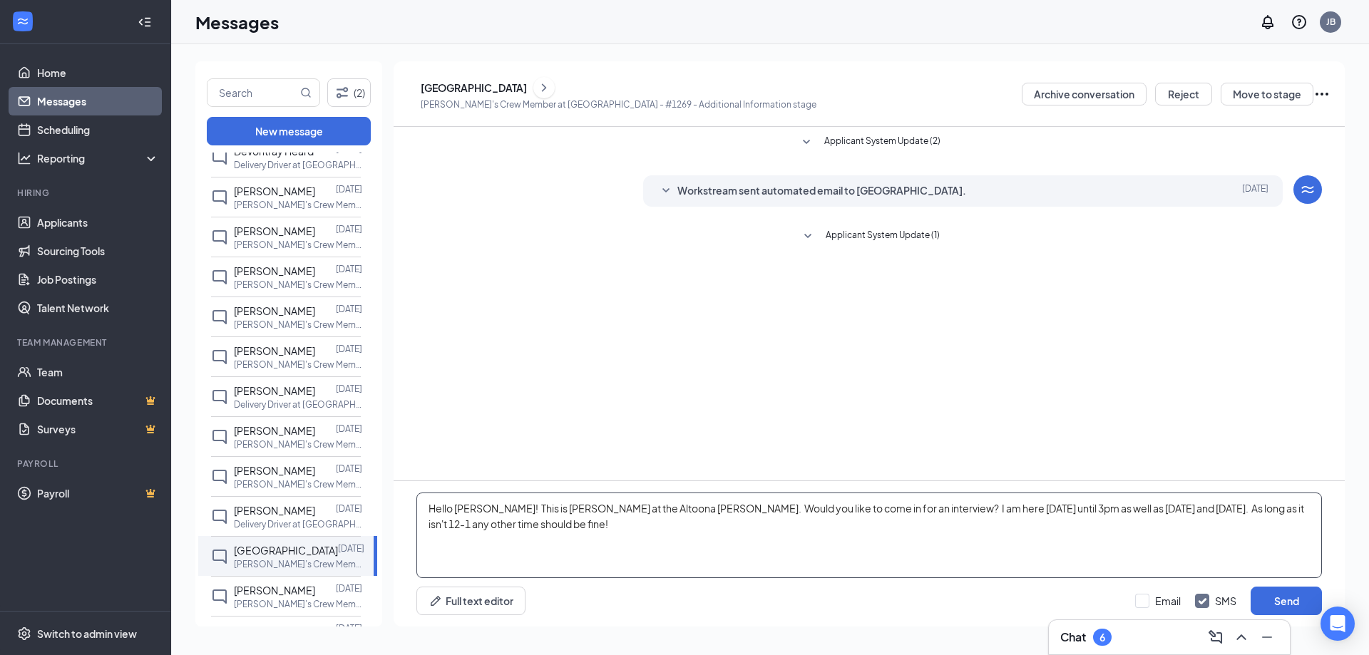
click at [480, 506] on textarea "Hello [PERSON_NAME]! This is [PERSON_NAME] at the Altoona [PERSON_NAME]. Would …" at bounding box center [870, 536] width 906 height 86
type textarea "Hello [GEOGRAPHIC_DATA]! This is [PERSON_NAME] at the Altoona [PERSON_NAME]. Wo…"
click at [1280, 604] on button "Send" at bounding box center [1286, 601] width 71 height 29
